Goal: Task Accomplishment & Management: Use online tool/utility

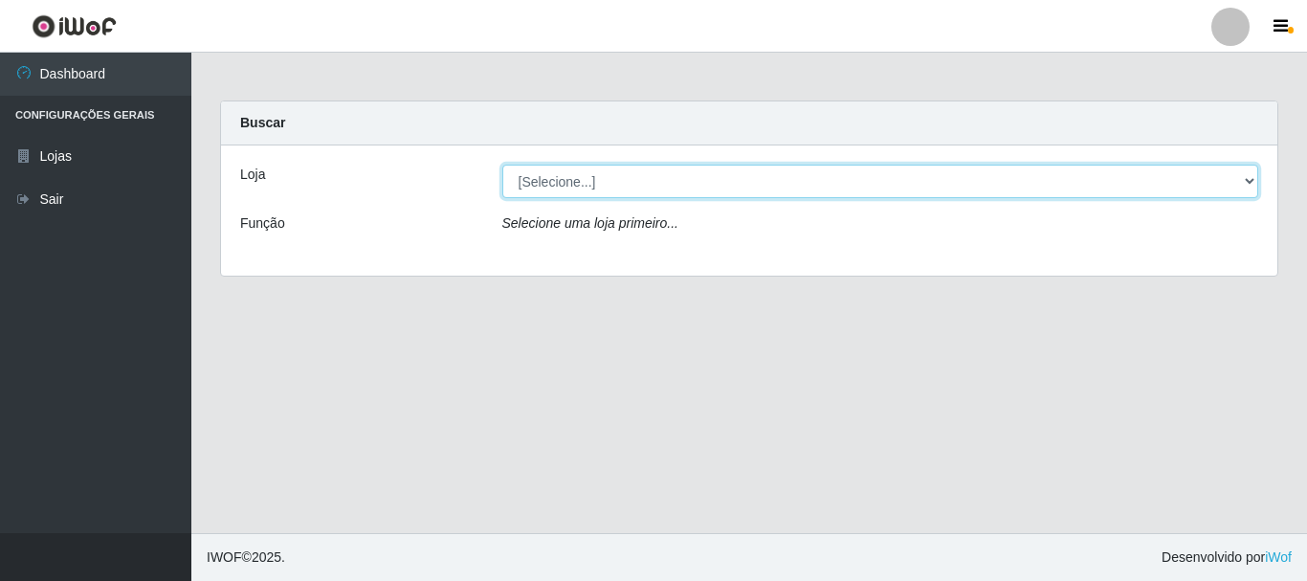
click at [580, 184] on select "[Selecione...] [GEOGRAPHIC_DATA] [GEOGRAPHIC_DATA]" at bounding box center [880, 181] width 757 height 33
select select "64"
click at [502, 165] on select "[Selecione...] [GEOGRAPHIC_DATA] [GEOGRAPHIC_DATA]" at bounding box center [880, 181] width 757 height 33
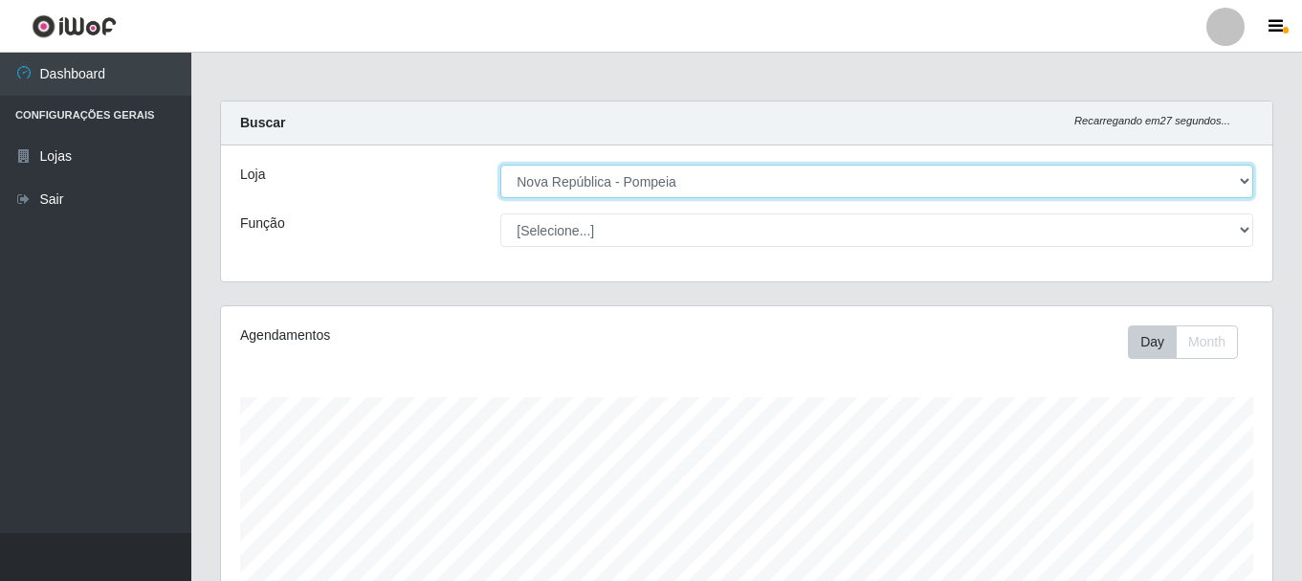
scroll to position [397, 1051]
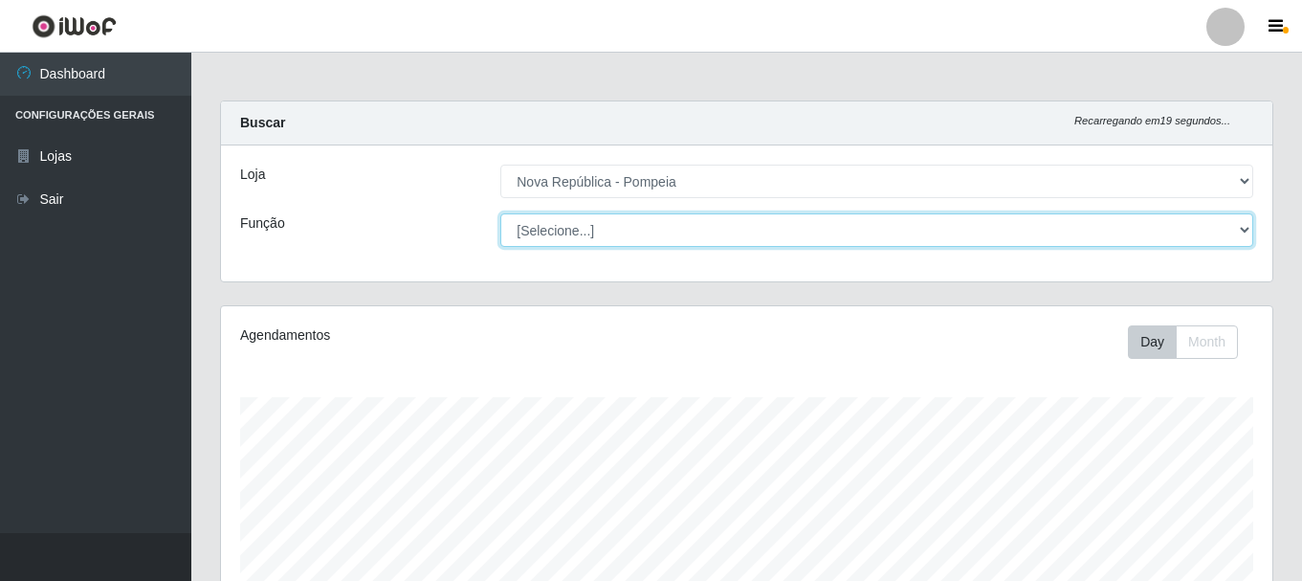
click at [611, 232] on select "[Selecione...] Balconista Operador de Caixa Recepcionista Repositor" at bounding box center [876, 229] width 753 height 33
select select "22"
click at [500, 213] on select "[Selecione...] Balconista Operador de Caixa Recepcionista Repositor" at bounding box center [876, 229] width 753 height 33
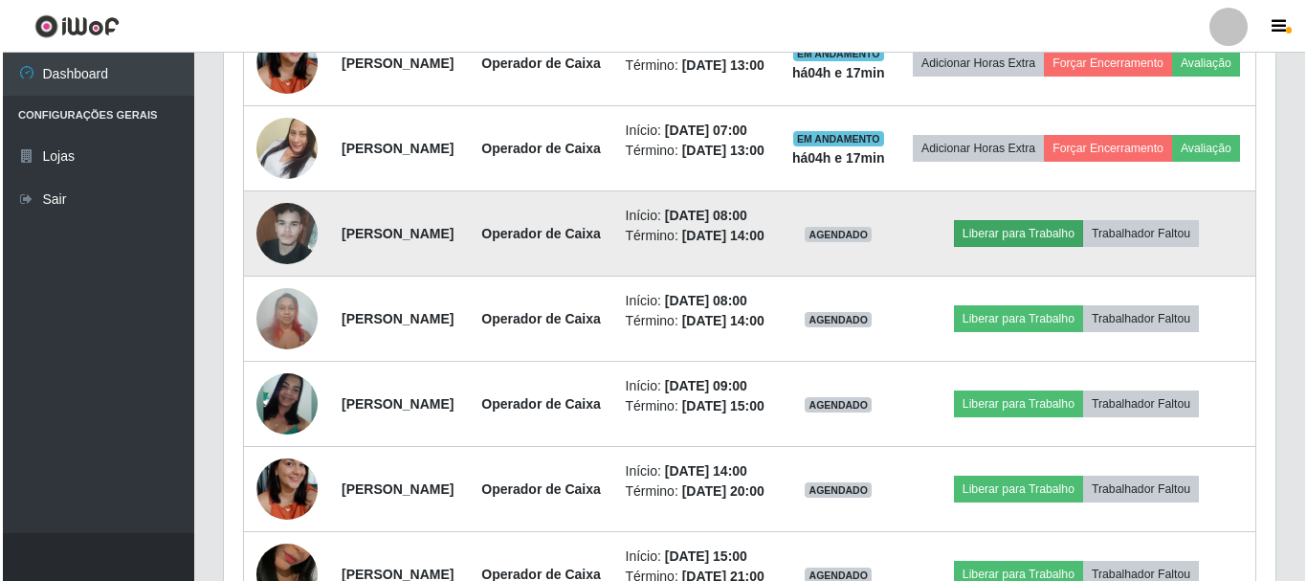
scroll to position [995, 0]
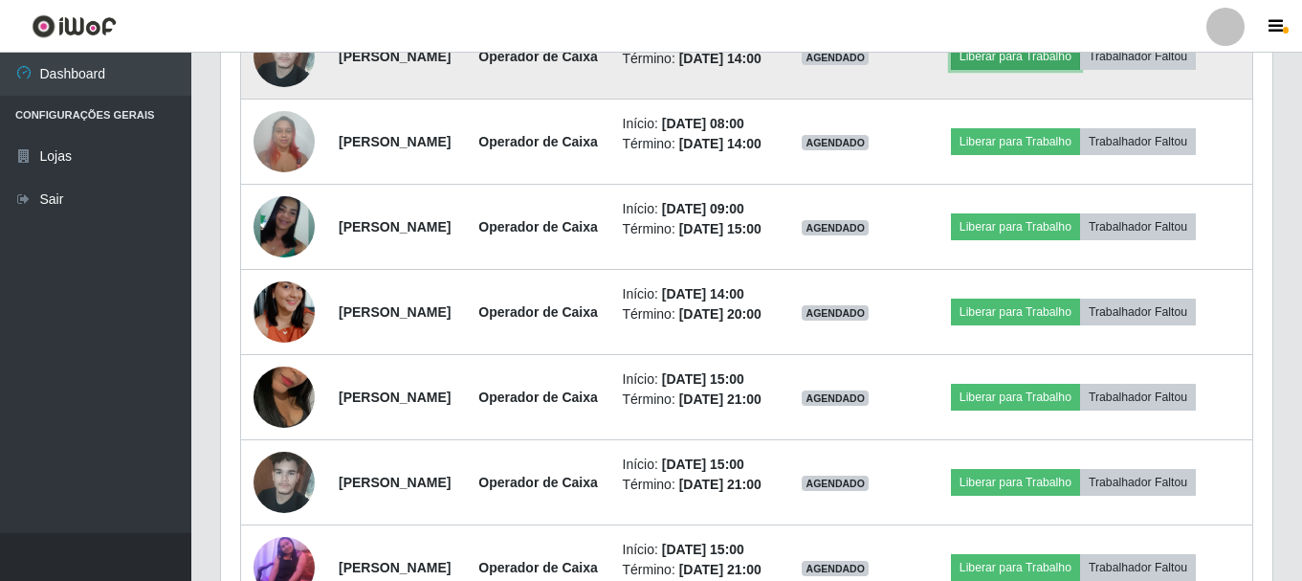
click at [1035, 70] on button "Liberar para Trabalho" at bounding box center [1015, 56] width 129 height 27
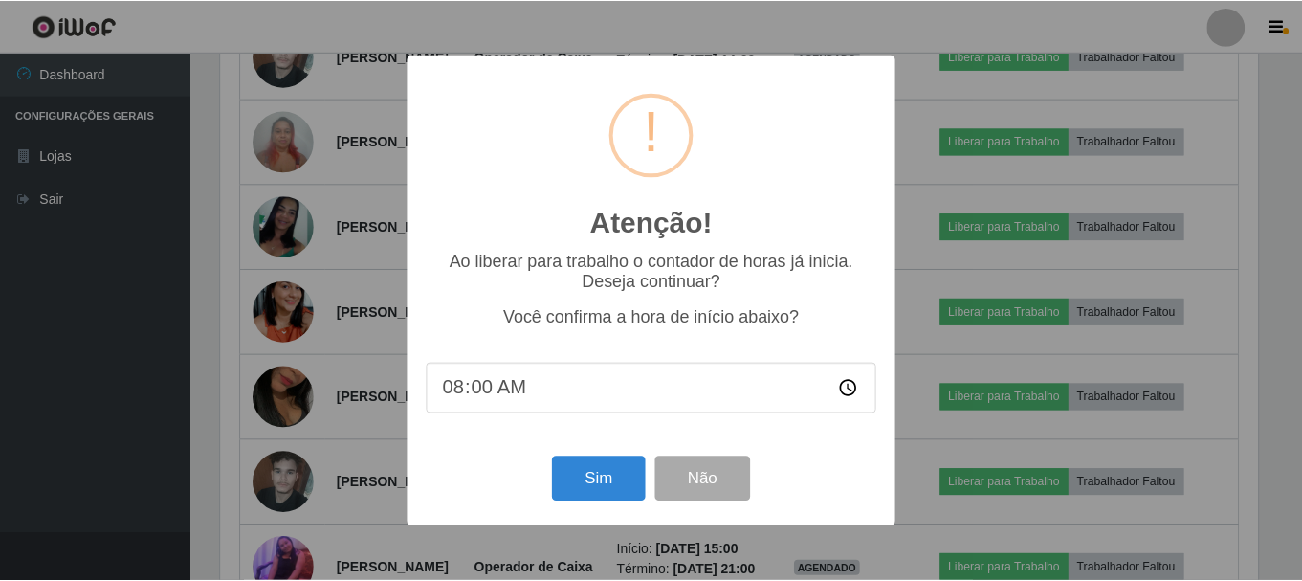
scroll to position [397, 1042]
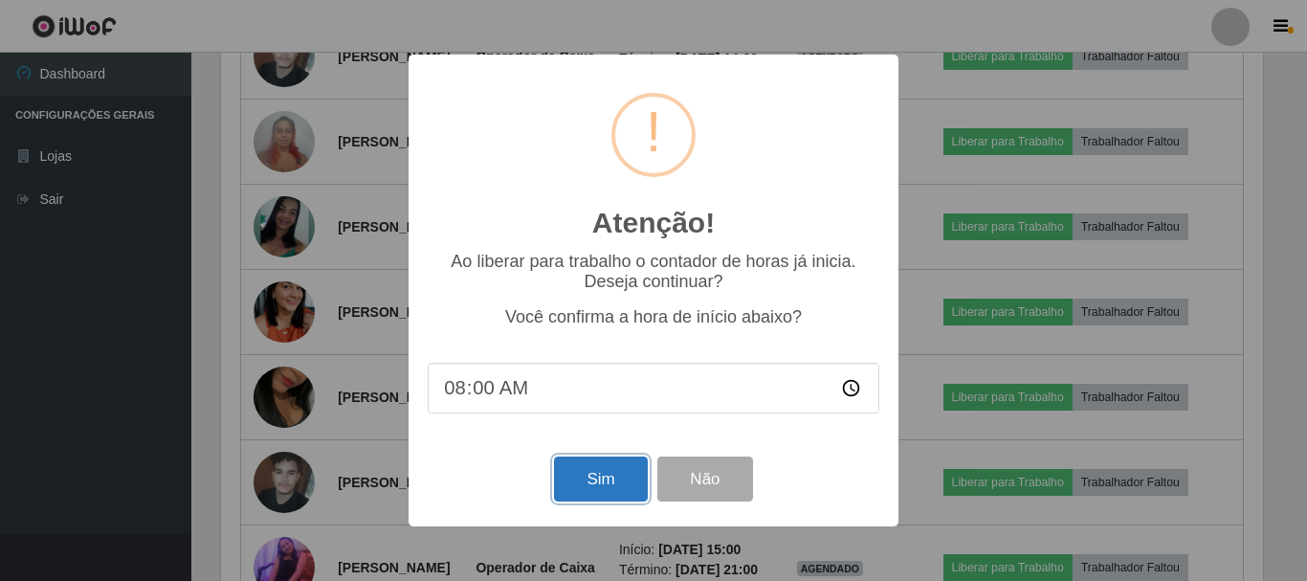
click at [589, 477] on button "Sim" at bounding box center [600, 478] width 93 height 45
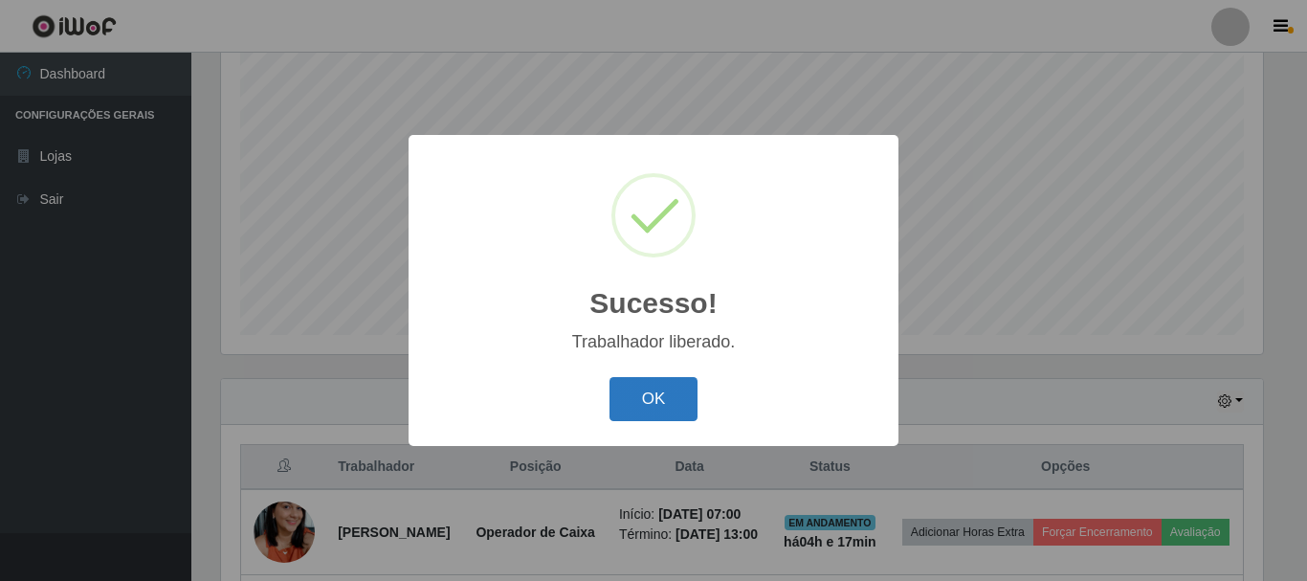
click at [665, 398] on button "OK" at bounding box center [653, 399] width 89 height 45
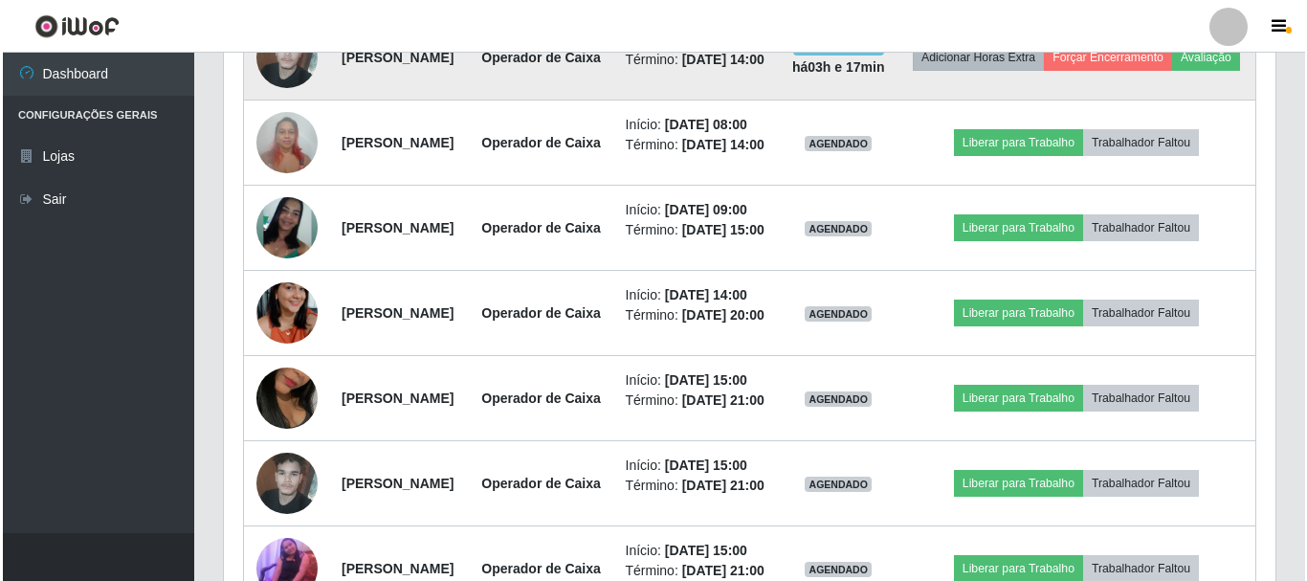
scroll to position [1019, 0]
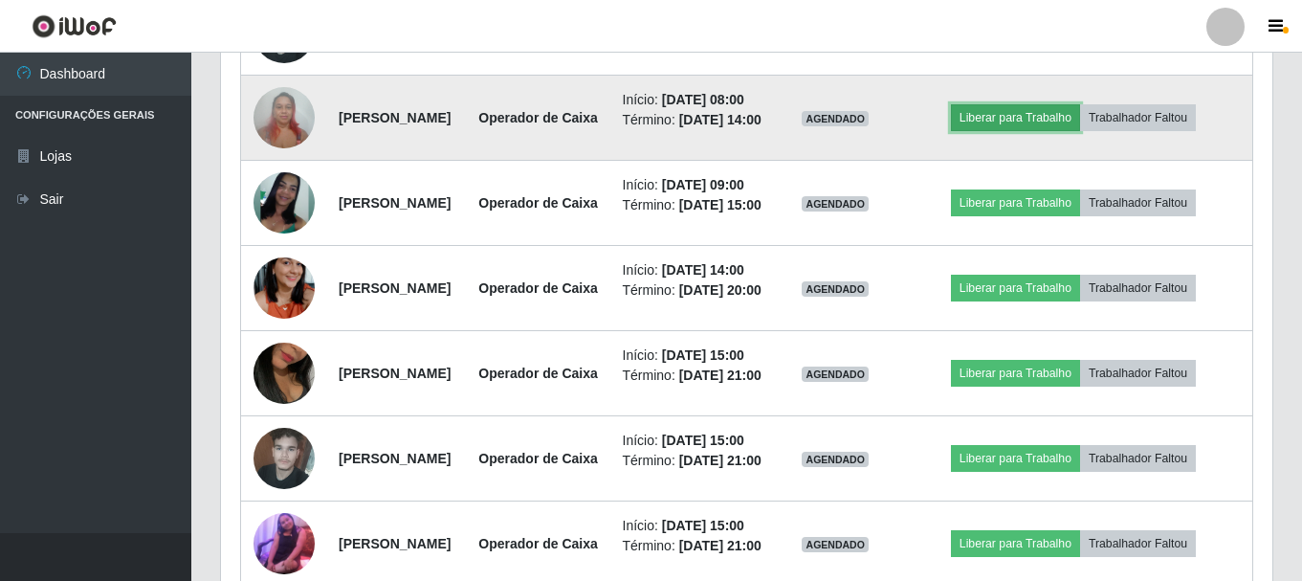
click at [1028, 131] on button "Liberar para Trabalho" at bounding box center [1015, 117] width 129 height 27
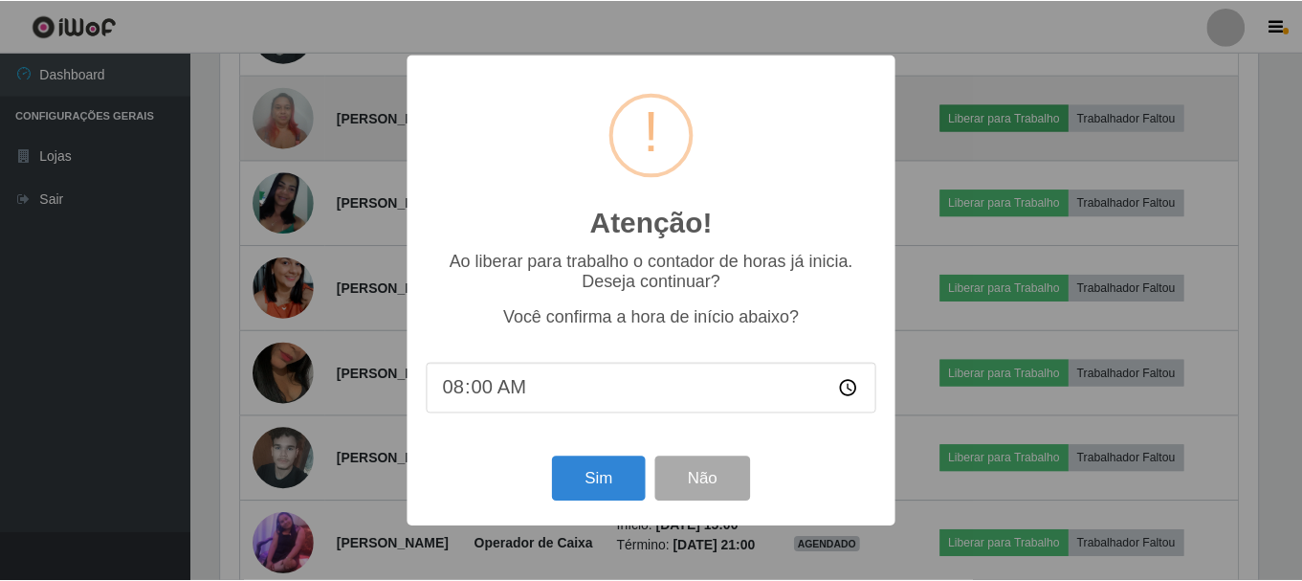
scroll to position [397, 1042]
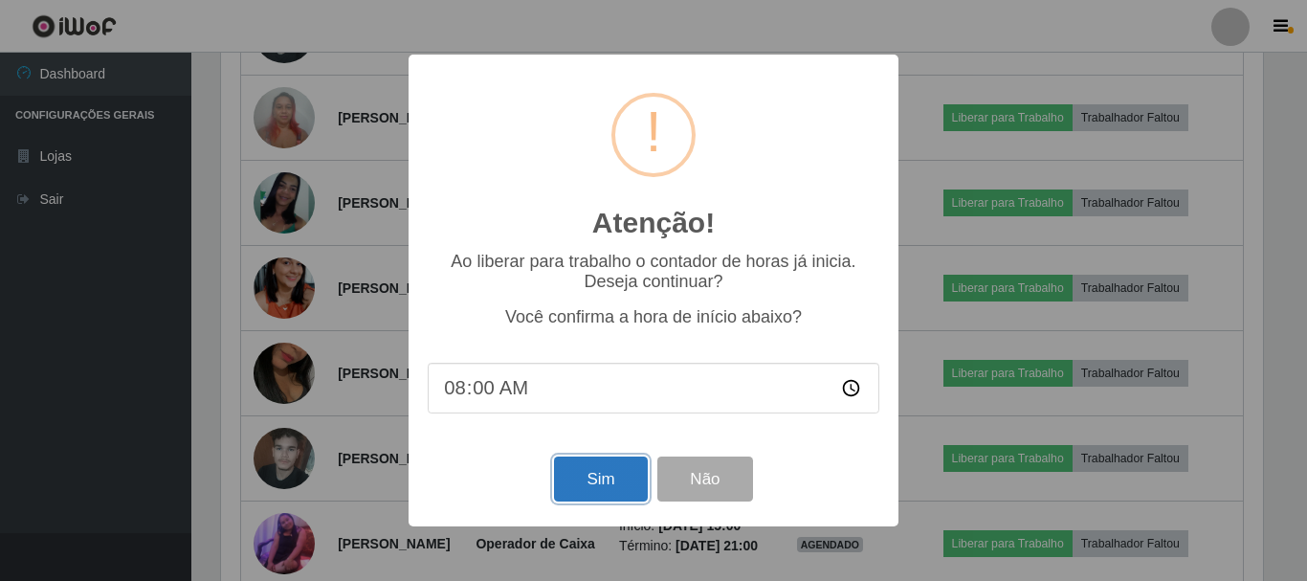
click at [594, 479] on button "Sim" at bounding box center [600, 478] width 93 height 45
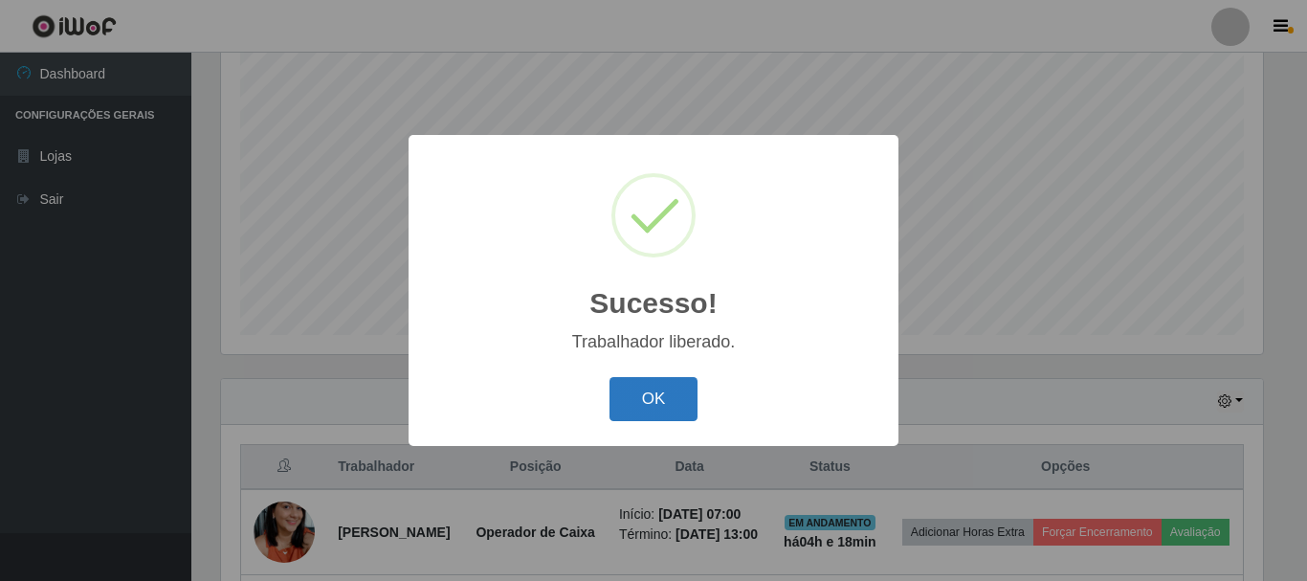
click at [645, 393] on button "OK" at bounding box center [653, 399] width 89 height 45
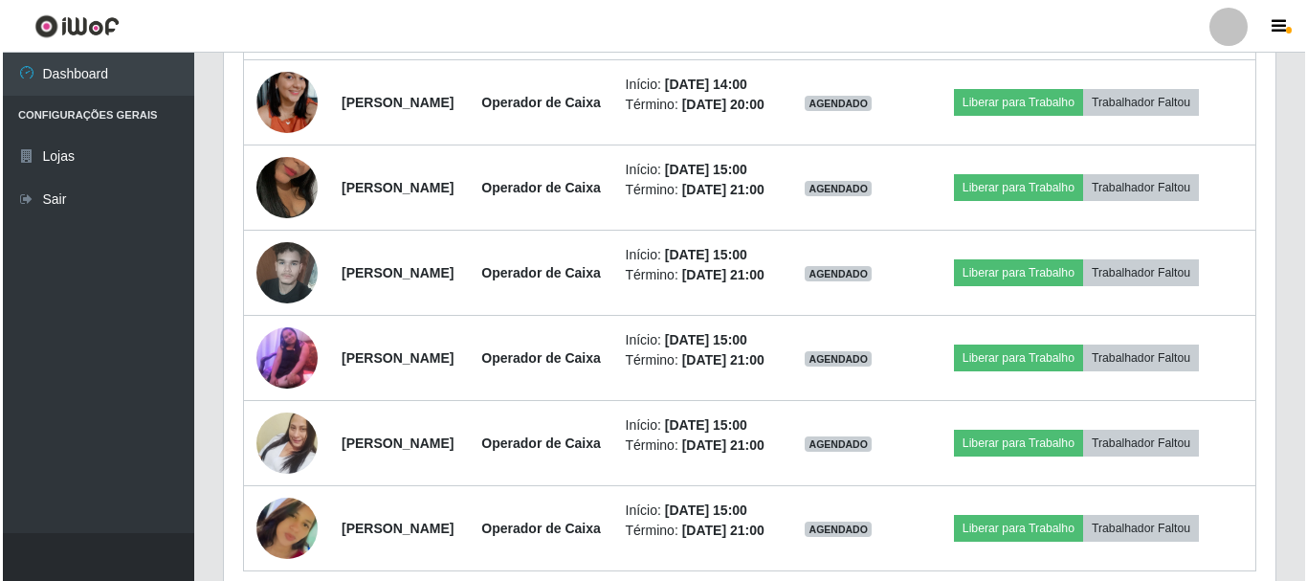
scroll to position [1210, 0]
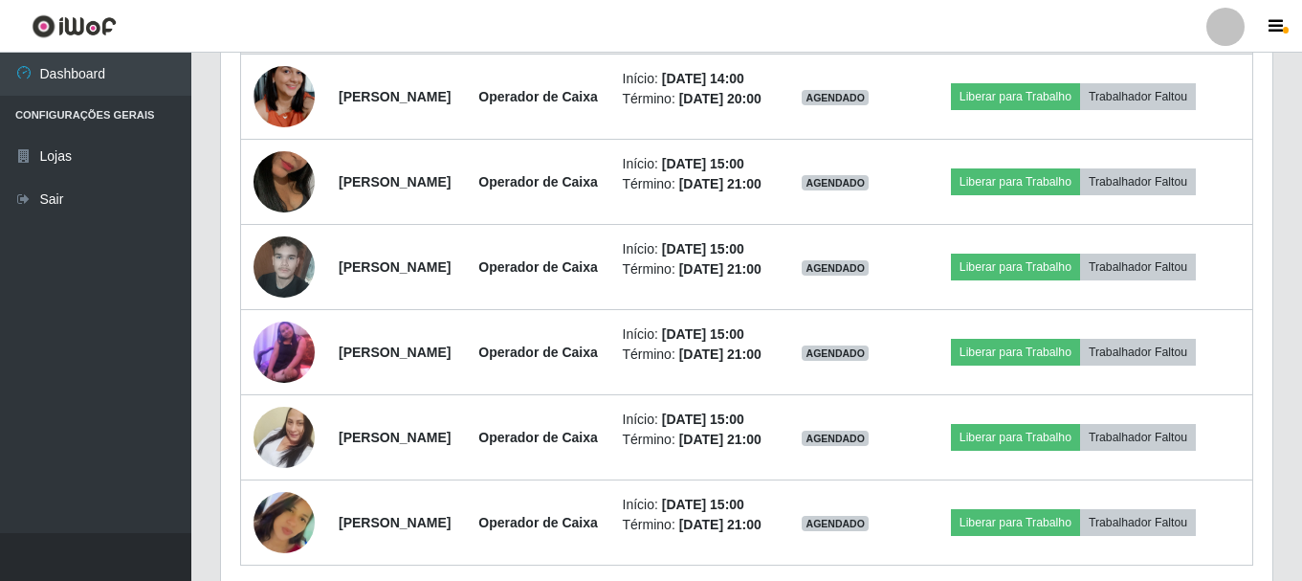
click at [1032, 25] on button "Liberar para Trabalho" at bounding box center [1015, 11] width 129 height 27
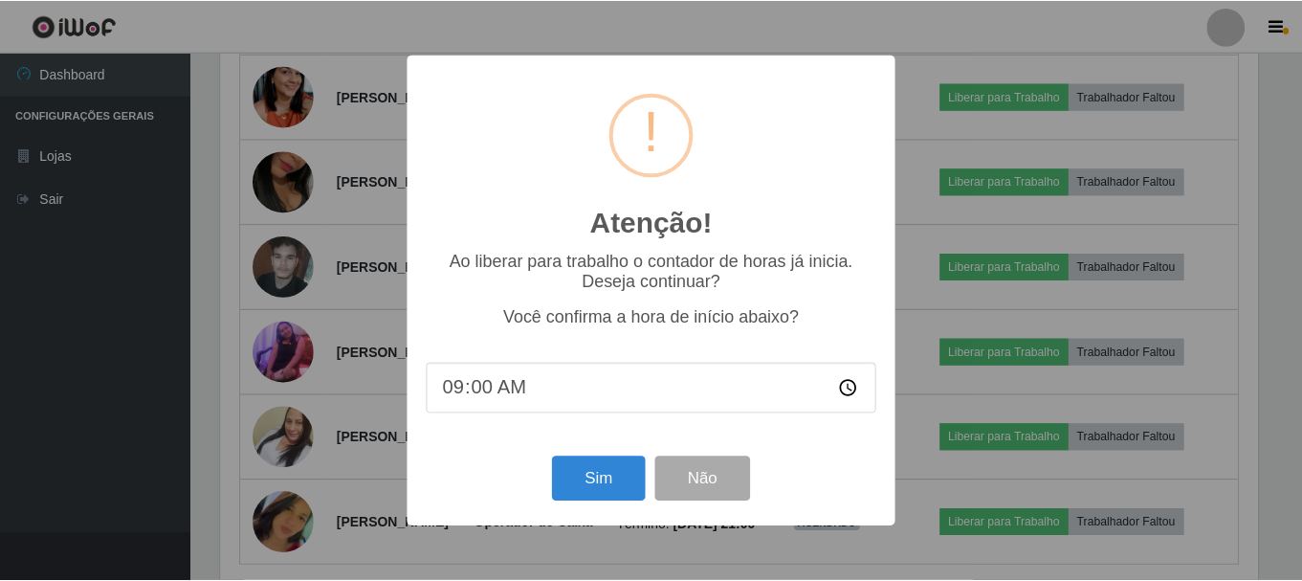
scroll to position [397, 1042]
click at [594, 492] on button "Sim" at bounding box center [600, 478] width 93 height 45
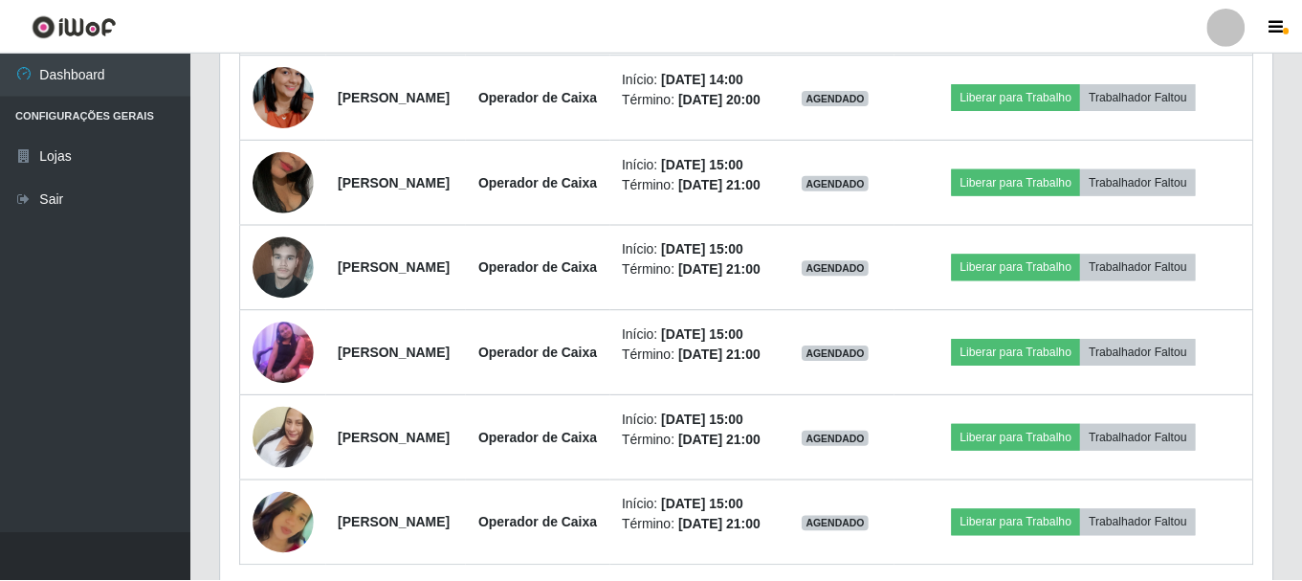
scroll to position [0, 0]
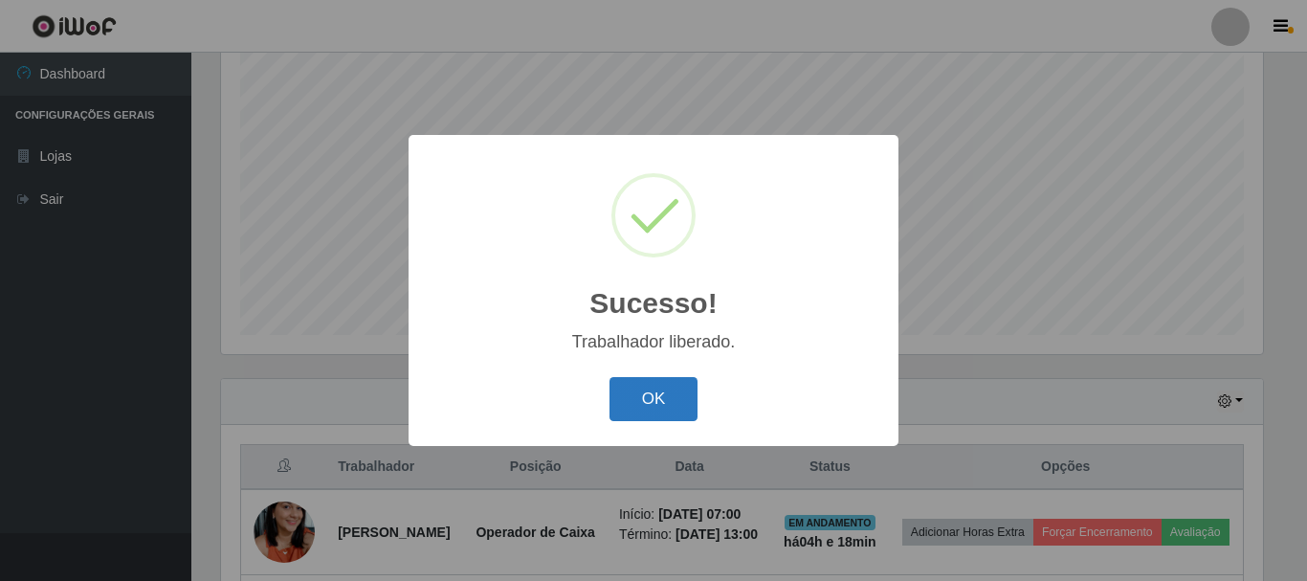
click at [674, 389] on button "OK" at bounding box center [653, 399] width 89 height 45
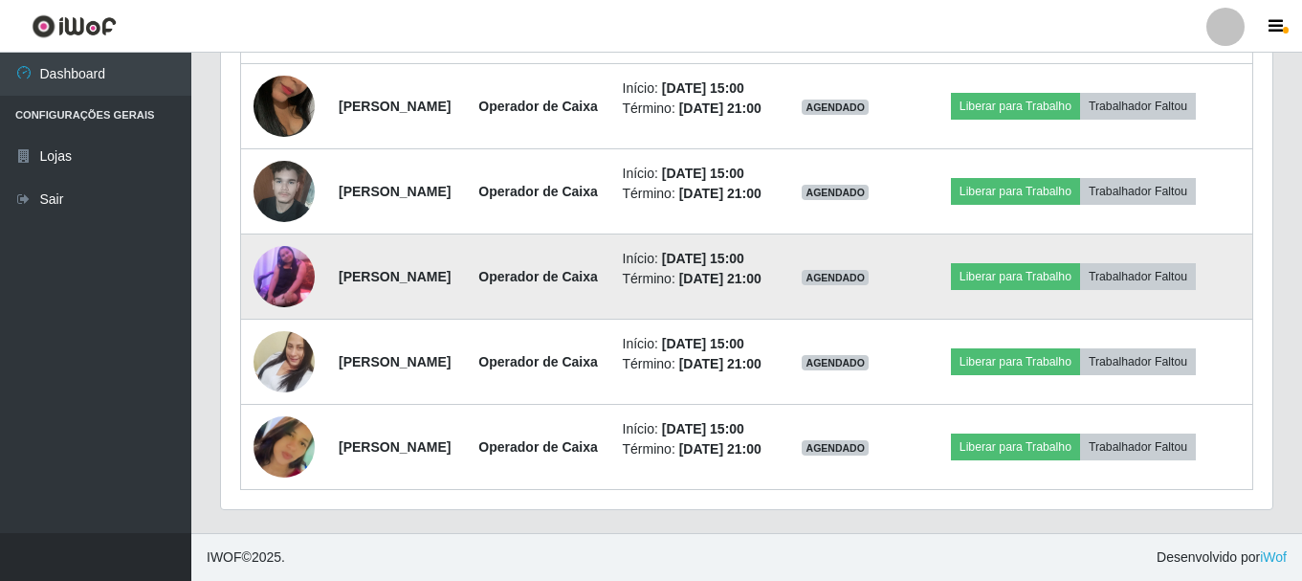
scroll to position [1665, 0]
